Goal: Task Accomplishment & Management: Use online tool/utility

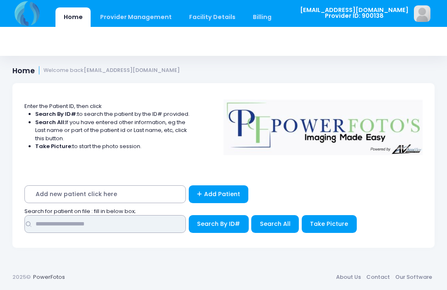
click at [157, 222] on input "text" at bounding box center [104, 224] width 161 height 18
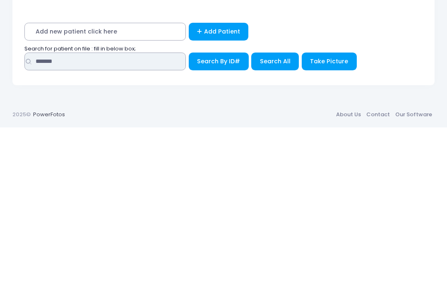
type input "*******"
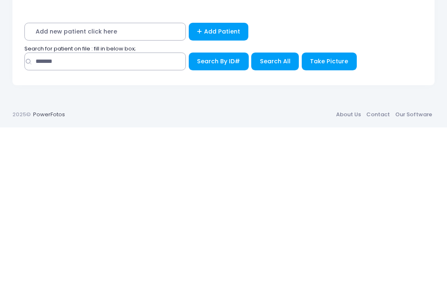
click at [272, 215] on button "Search All" at bounding box center [275, 224] width 48 height 18
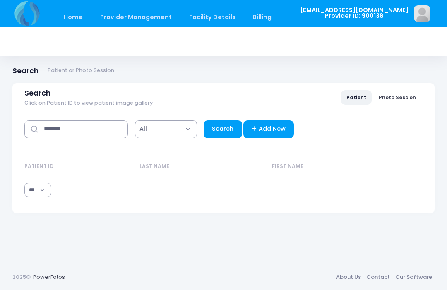
select select "***"
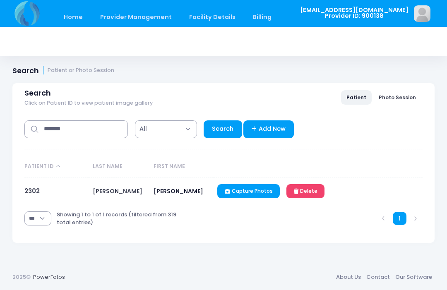
click at [38, 194] on link "2302" at bounding box center [31, 191] width 15 height 9
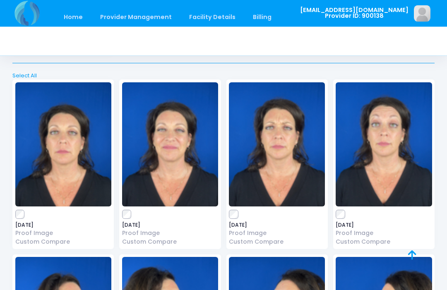
scroll to position [1545, 0]
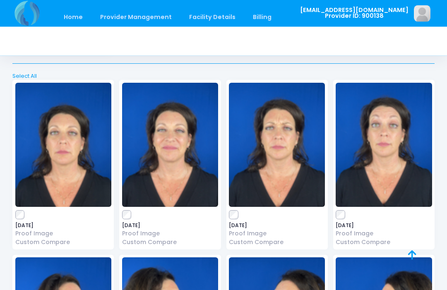
click at [22, 196] on img at bounding box center [63, 145] width 96 height 124
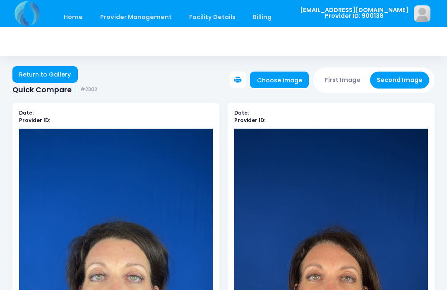
click at [407, 85] on button "Second Image" at bounding box center [400, 80] width 60 height 17
click at [290, 88] on link "Choose image" at bounding box center [279, 80] width 59 height 17
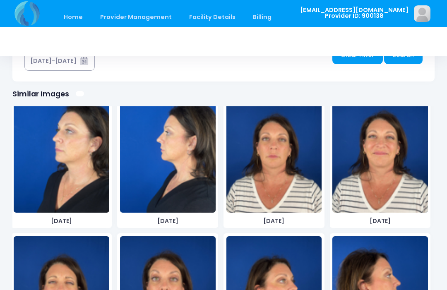
scroll to position [1061, 0]
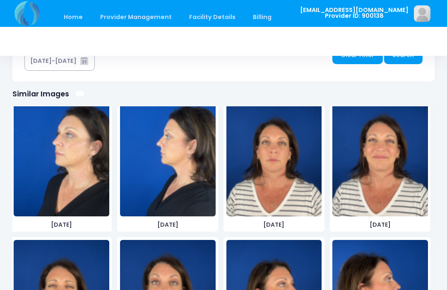
click at [286, 188] on img at bounding box center [274, 154] width 96 height 124
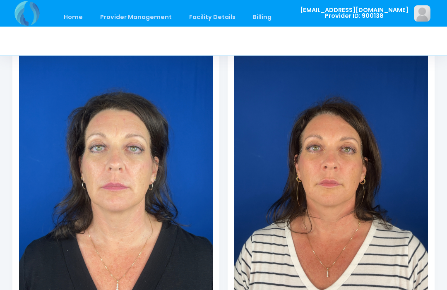
scroll to position [129, 0]
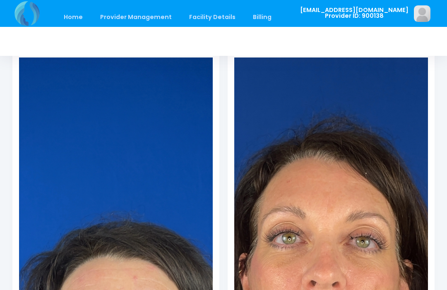
scroll to position [0, 0]
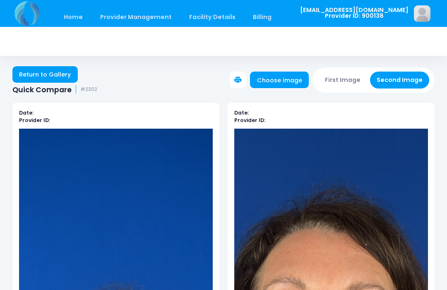
click at [339, 73] on button "First Image" at bounding box center [342, 80] width 49 height 17
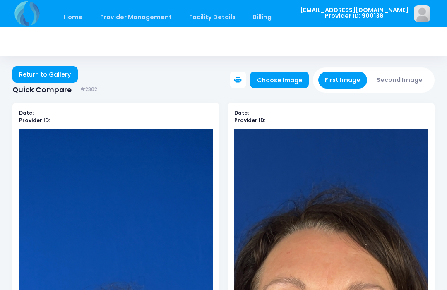
click at [280, 79] on link "Choose image" at bounding box center [279, 80] width 59 height 17
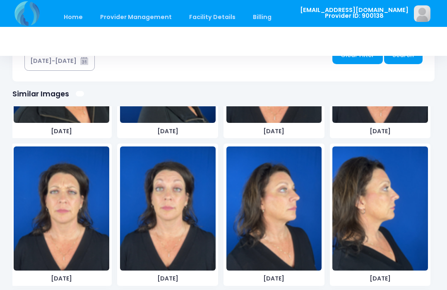
scroll to position [861, 0]
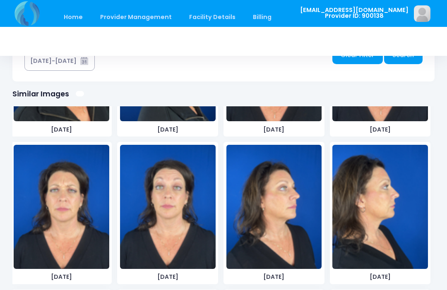
click at [284, 209] on img at bounding box center [274, 207] width 96 height 124
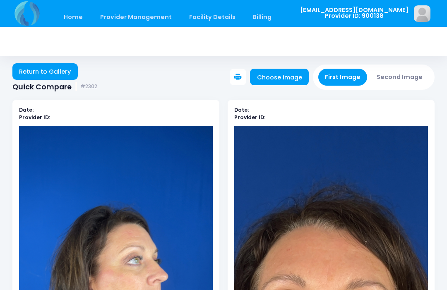
scroll to position [0, 0]
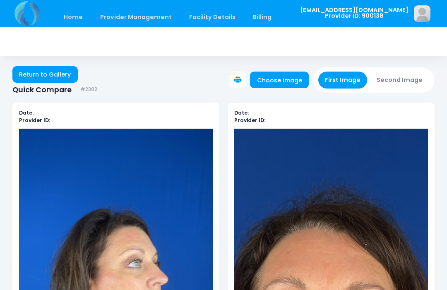
click at [404, 74] on button "Second Image" at bounding box center [400, 80] width 60 height 17
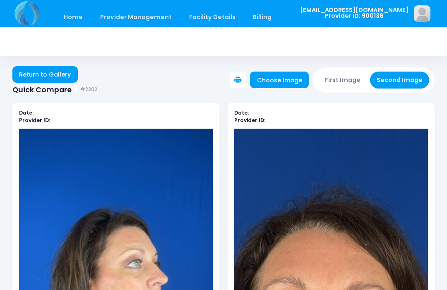
click at [282, 86] on link "Choose image" at bounding box center [279, 80] width 59 height 17
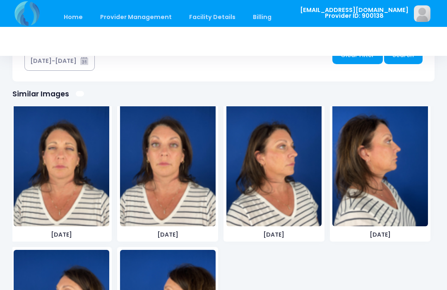
scroll to position [1192, 0]
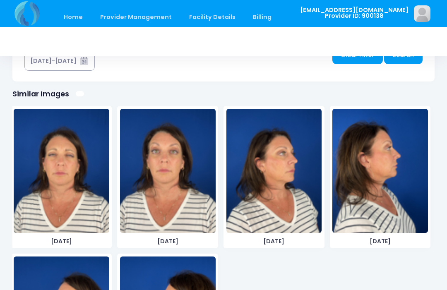
click at [275, 190] on img at bounding box center [274, 171] width 96 height 124
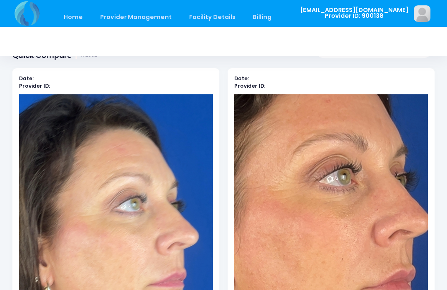
scroll to position [0, 0]
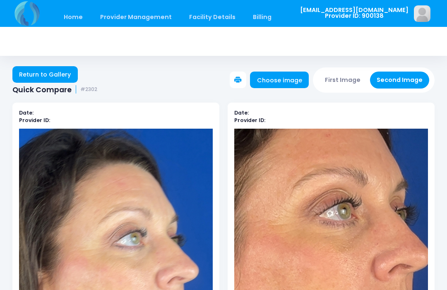
click at [350, 79] on button "First Image" at bounding box center [342, 80] width 49 height 17
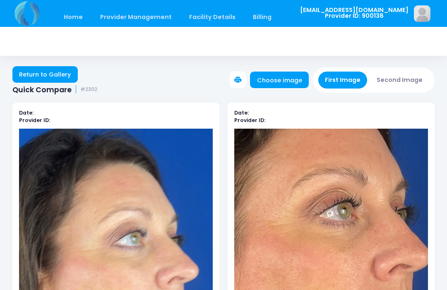
click at [281, 82] on link "Choose image" at bounding box center [279, 80] width 59 height 17
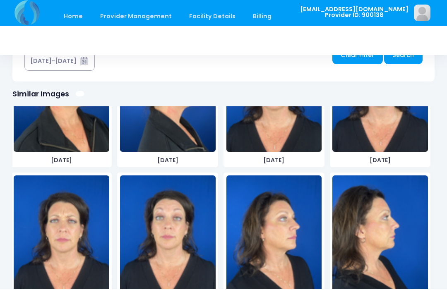
scroll to position [831, 0]
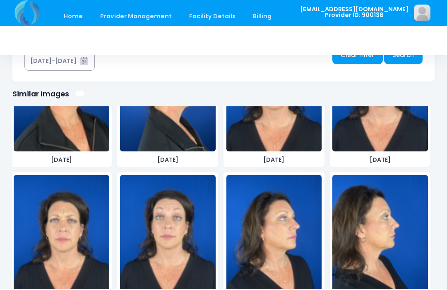
click at [376, 232] on img at bounding box center [380, 238] width 96 height 124
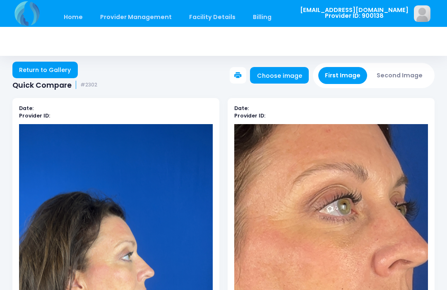
scroll to position [0, 0]
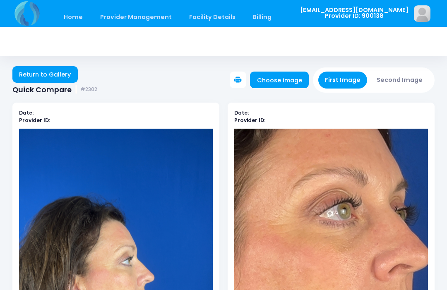
click at [397, 75] on button "Second Image" at bounding box center [400, 80] width 60 height 17
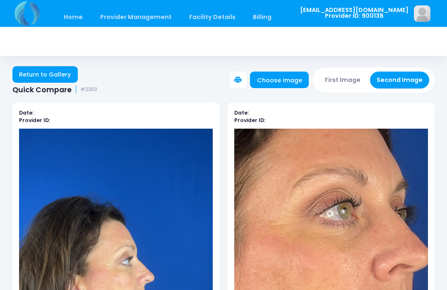
click at [295, 82] on link "Choose image" at bounding box center [279, 80] width 59 height 17
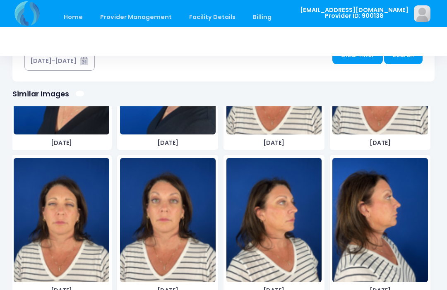
scroll to position [1176, 0]
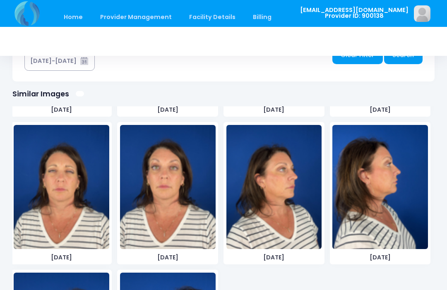
click at [375, 184] on img at bounding box center [380, 187] width 96 height 124
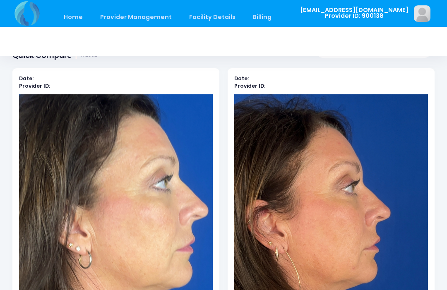
scroll to position [0, 0]
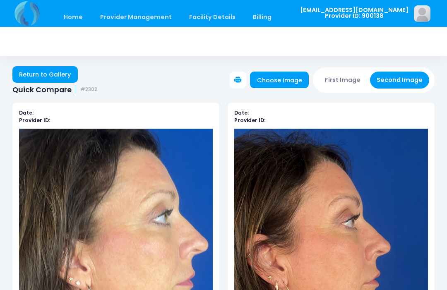
click at [342, 75] on button "First Image" at bounding box center [342, 80] width 49 height 17
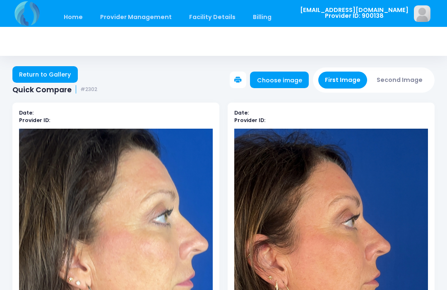
click at [285, 79] on link "Choose image" at bounding box center [279, 80] width 59 height 17
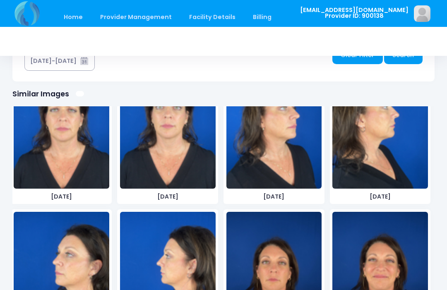
scroll to position [934, 0]
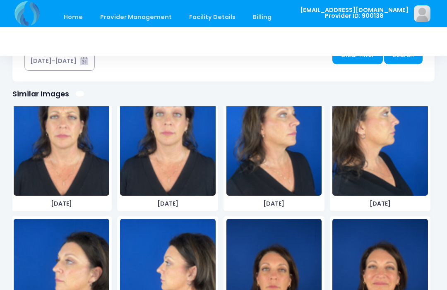
click at [65, 252] on img at bounding box center [62, 281] width 96 height 124
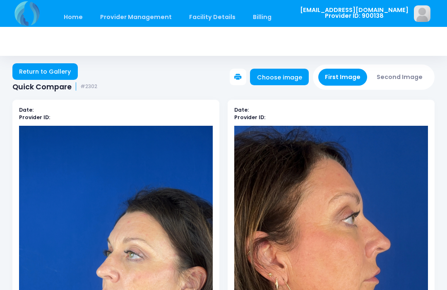
scroll to position [0, 0]
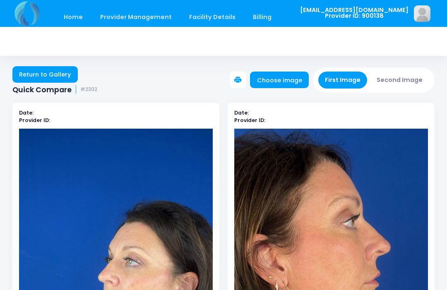
click at [404, 79] on button "Second Image" at bounding box center [400, 80] width 60 height 17
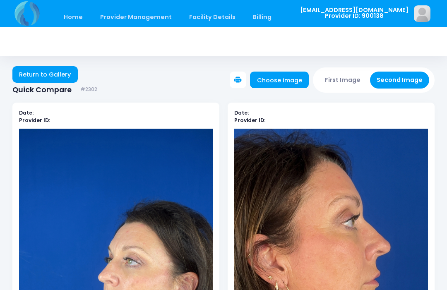
click at [298, 79] on link "Choose image" at bounding box center [279, 80] width 59 height 17
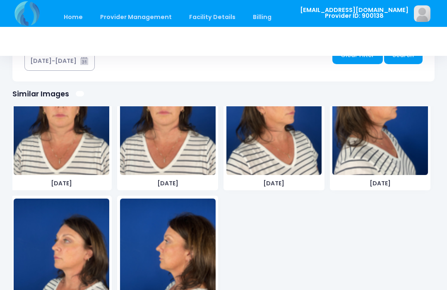
scroll to position [1266, 0]
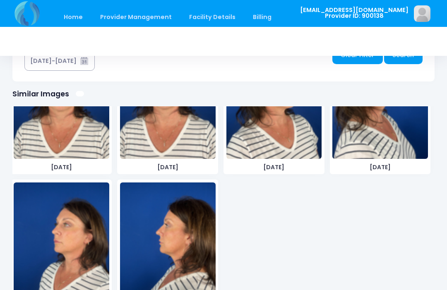
click at [71, 247] on img at bounding box center [62, 245] width 96 height 124
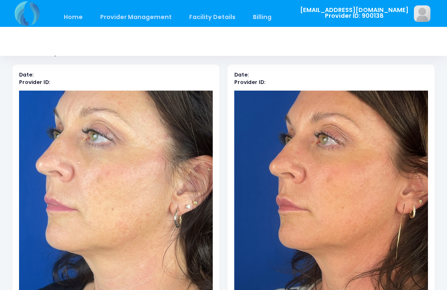
scroll to position [0, 0]
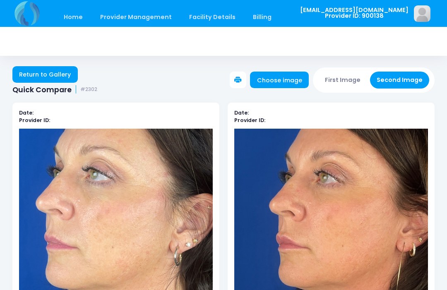
click at [345, 72] on button "First Image" at bounding box center [342, 80] width 49 height 17
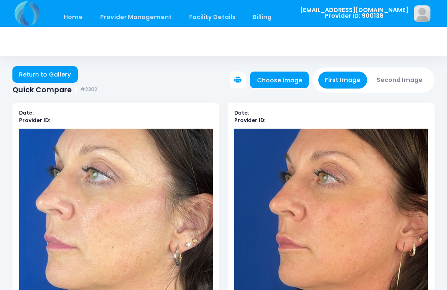
click at [283, 77] on link "Choose image" at bounding box center [279, 80] width 59 height 17
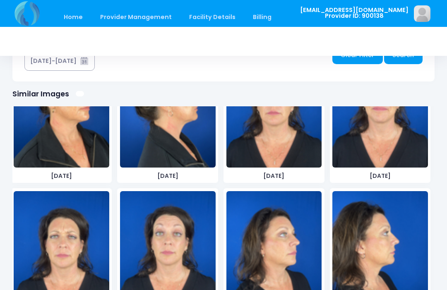
scroll to position [846, 0]
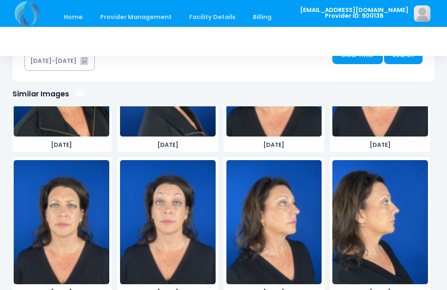
click at [52, 231] on img at bounding box center [62, 222] width 96 height 124
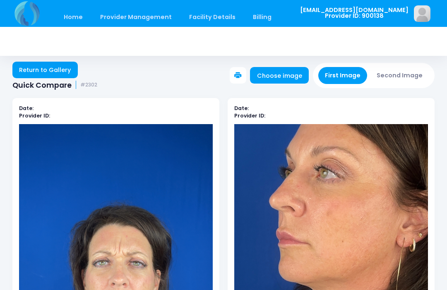
scroll to position [4, 0]
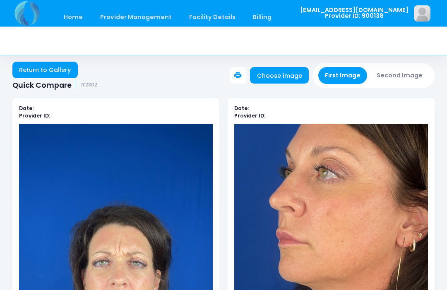
click at [400, 71] on button "Second Image" at bounding box center [400, 75] width 60 height 17
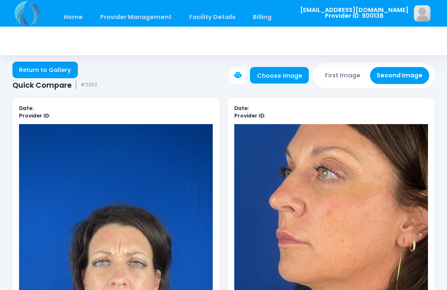
click at [280, 75] on link "Choose image" at bounding box center [279, 75] width 59 height 17
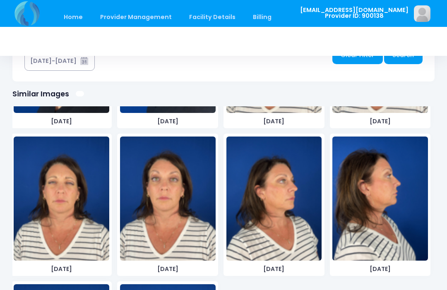
scroll to position [1172, 0]
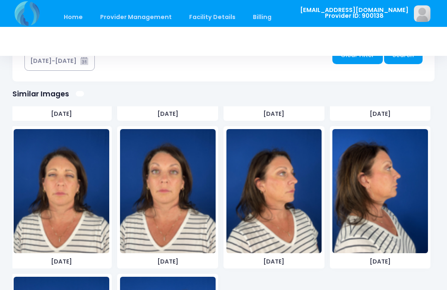
click at [71, 212] on img at bounding box center [62, 191] width 96 height 124
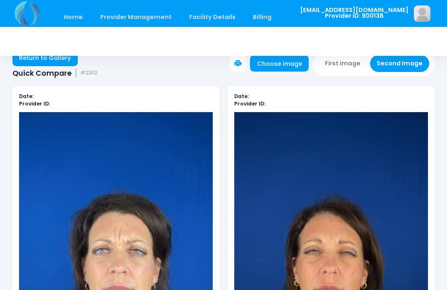
scroll to position [3, 0]
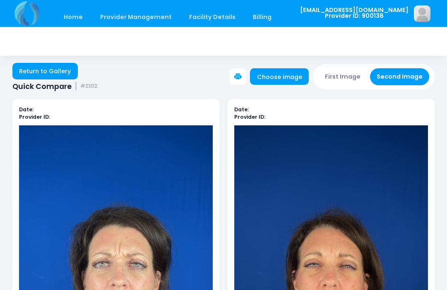
click at [344, 72] on button "First Image" at bounding box center [342, 76] width 49 height 17
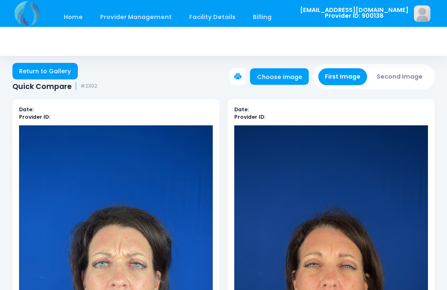
click at [286, 77] on link "Choose image" at bounding box center [279, 76] width 59 height 17
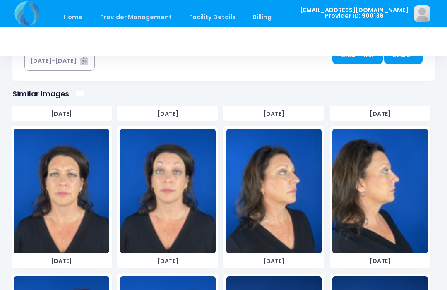
scroll to position [874, 0]
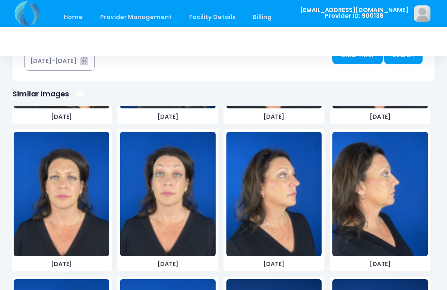
click at [171, 198] on img at bounding box center [168, 194] width 96 height 124
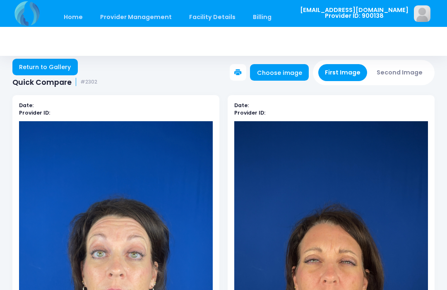
scroll to position [7, 0]
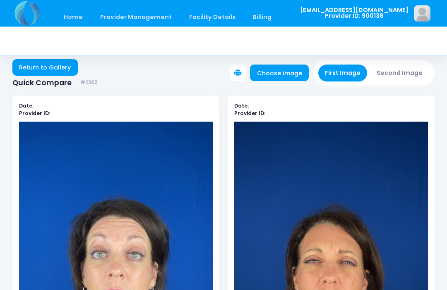
click at [393, 67] on button "Second Image" at bounding box center [400, 73] width 60 height 17
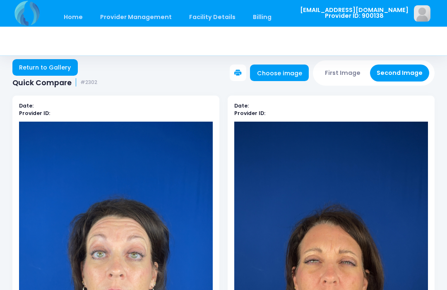
click at [274, 74] on link "Choose image" at bounding box center [279, 73] width 59 height 17
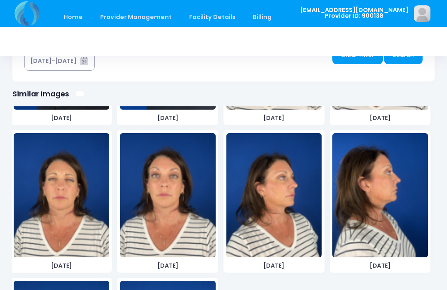
scroll to position [1136, 0]
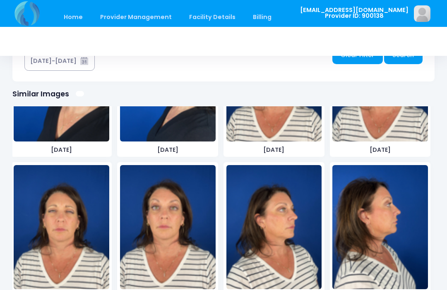
click at [171, 246] on img at bounding box center [168, 227] width 96 height 124
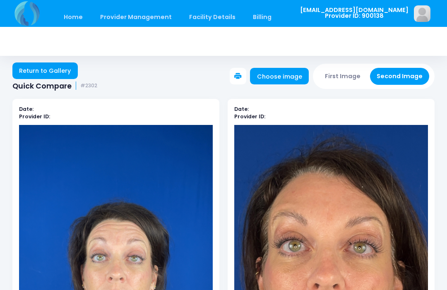
scroll to position [0, 0]
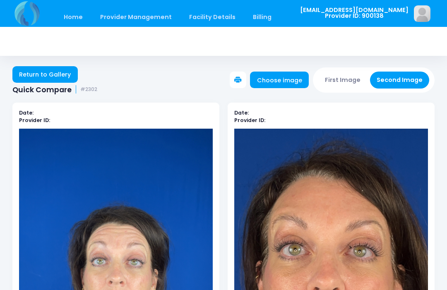
click at [347, 75] on button "First Image" at bounding box center [342, 80] width 49 height 17
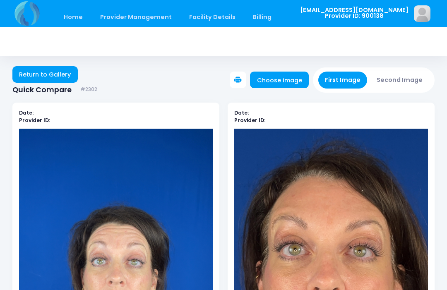
click at [286, 81] on link "Choose image" at bounding box center [279, 80] width 59 height 17
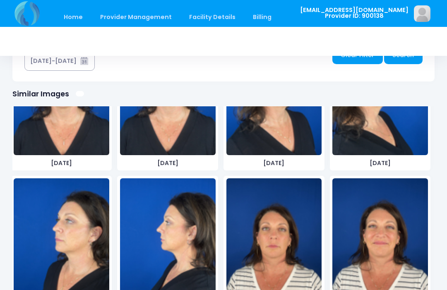
scroll to position [954, 0]
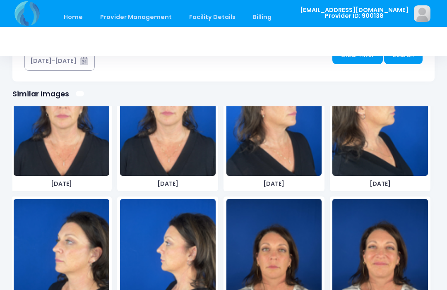
click at [72, 254] on img at bounding box center [62, 261] width 96 height 124
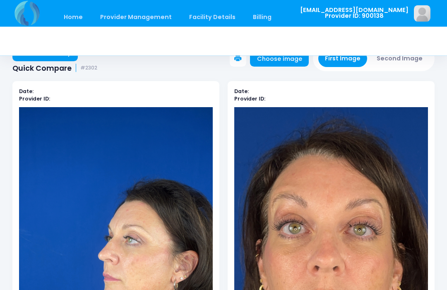
scroll to position [0, 0]
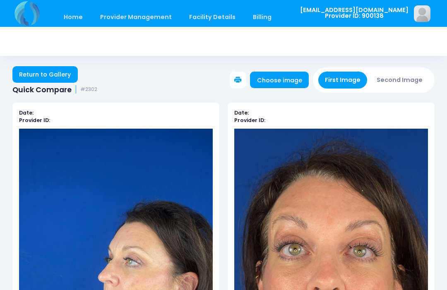
click at [286, 78] on link "Choose image" at bounding box center [279, 80] width 59 height 17
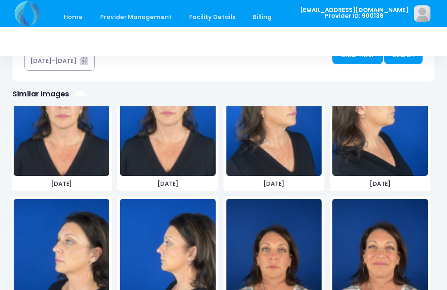
click at [178, 258] on img at bounding box center [168, 261] width 96 height 124
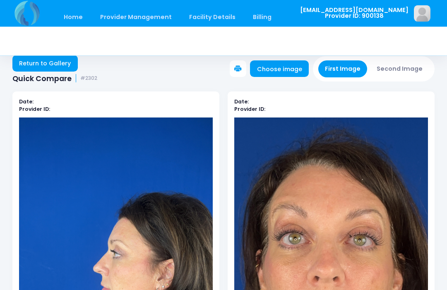
scroll to position [7, 0]
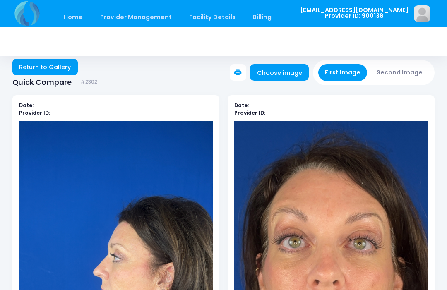
click at [407, 70] on button "Second Image" at bounding box center [400, 72] width 60 height 17
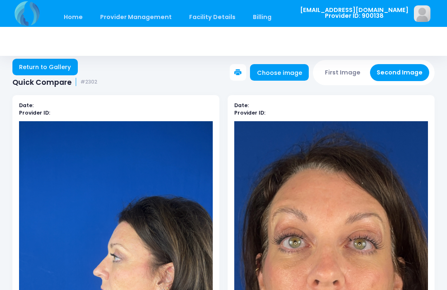
click at [282, 72] on link "Choose image" at bounding box center [279, 72] width 59 height 17
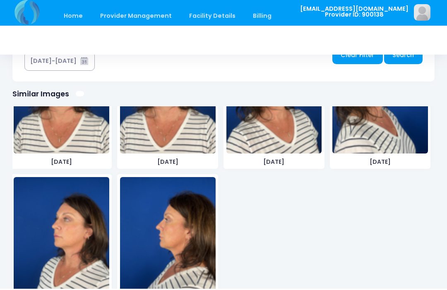
scroll to position [1271, 0]
click at [179, 248] on img at bounding box center [168, 241] width 96 height 124
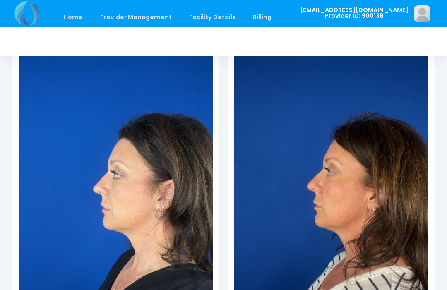
scroll to position [113, 0]
